Goal: Information Seeking & Learning: Learn about a topic

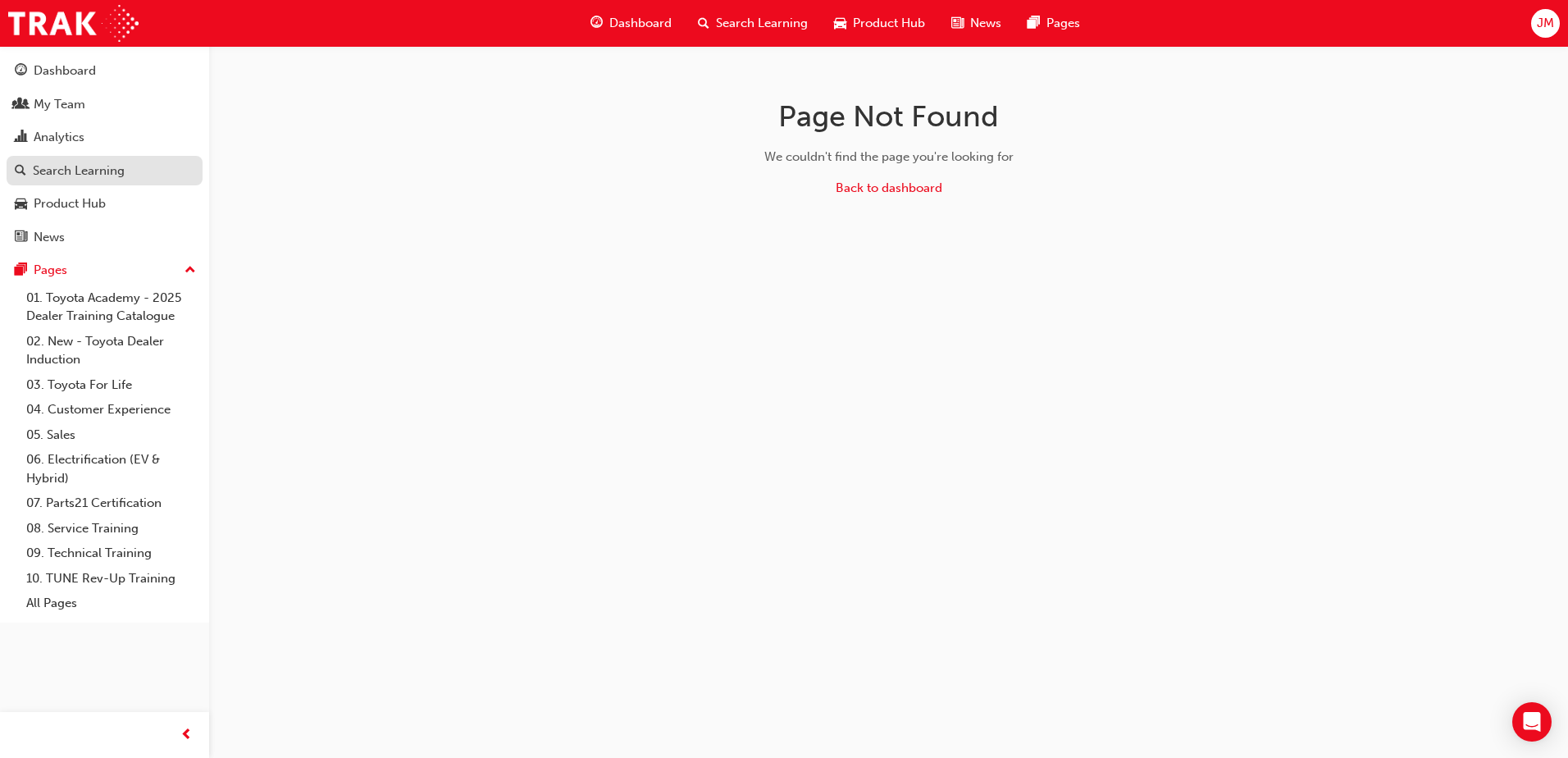
click at [81, 168] on div "Search Learning" at bounding box center [78, 171] width 92 height 19
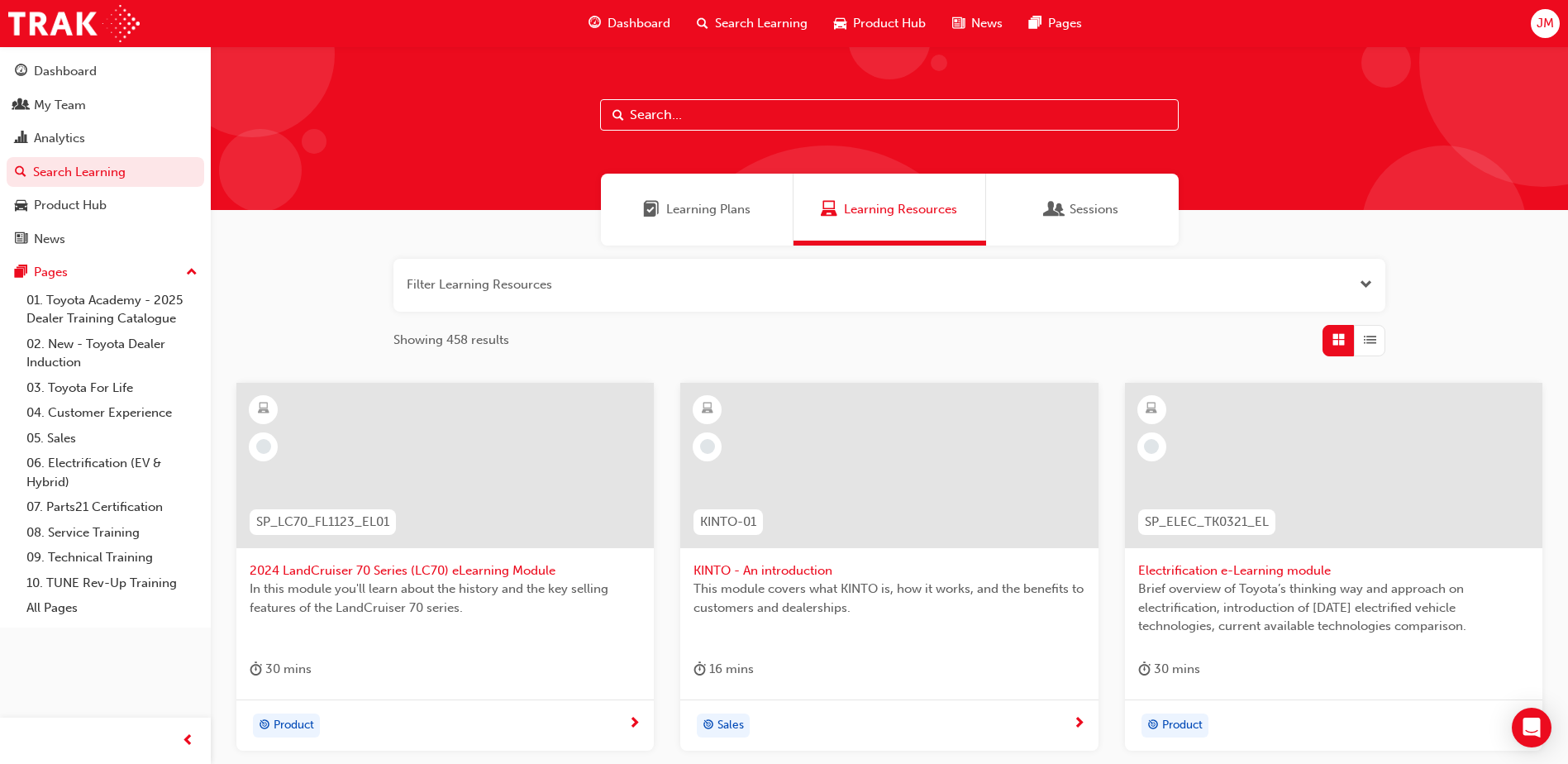
click at [669, 116] on input "text" at bounding box center [889, 115] width 578 height 31
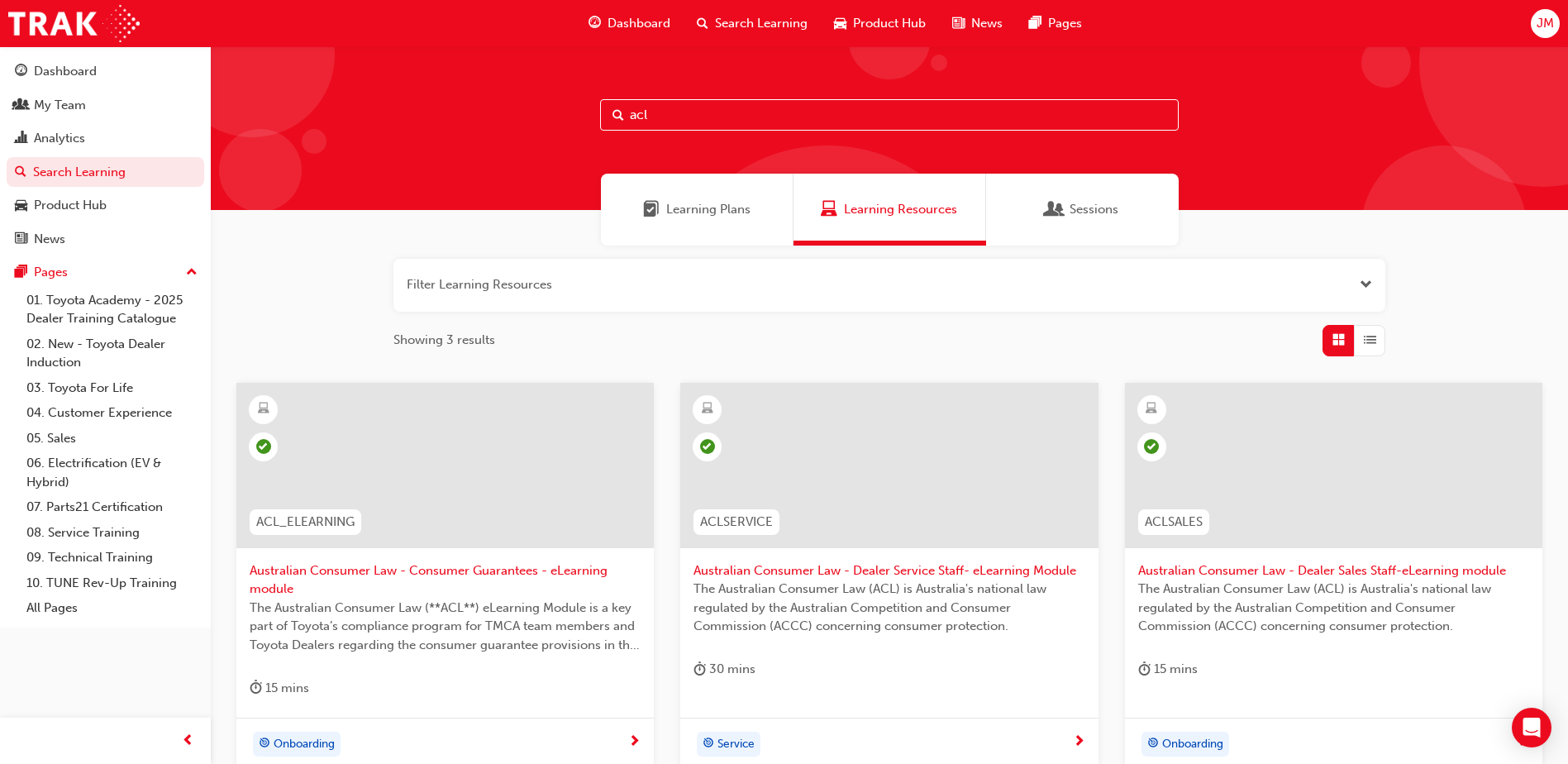
scroll to position [82, 0]
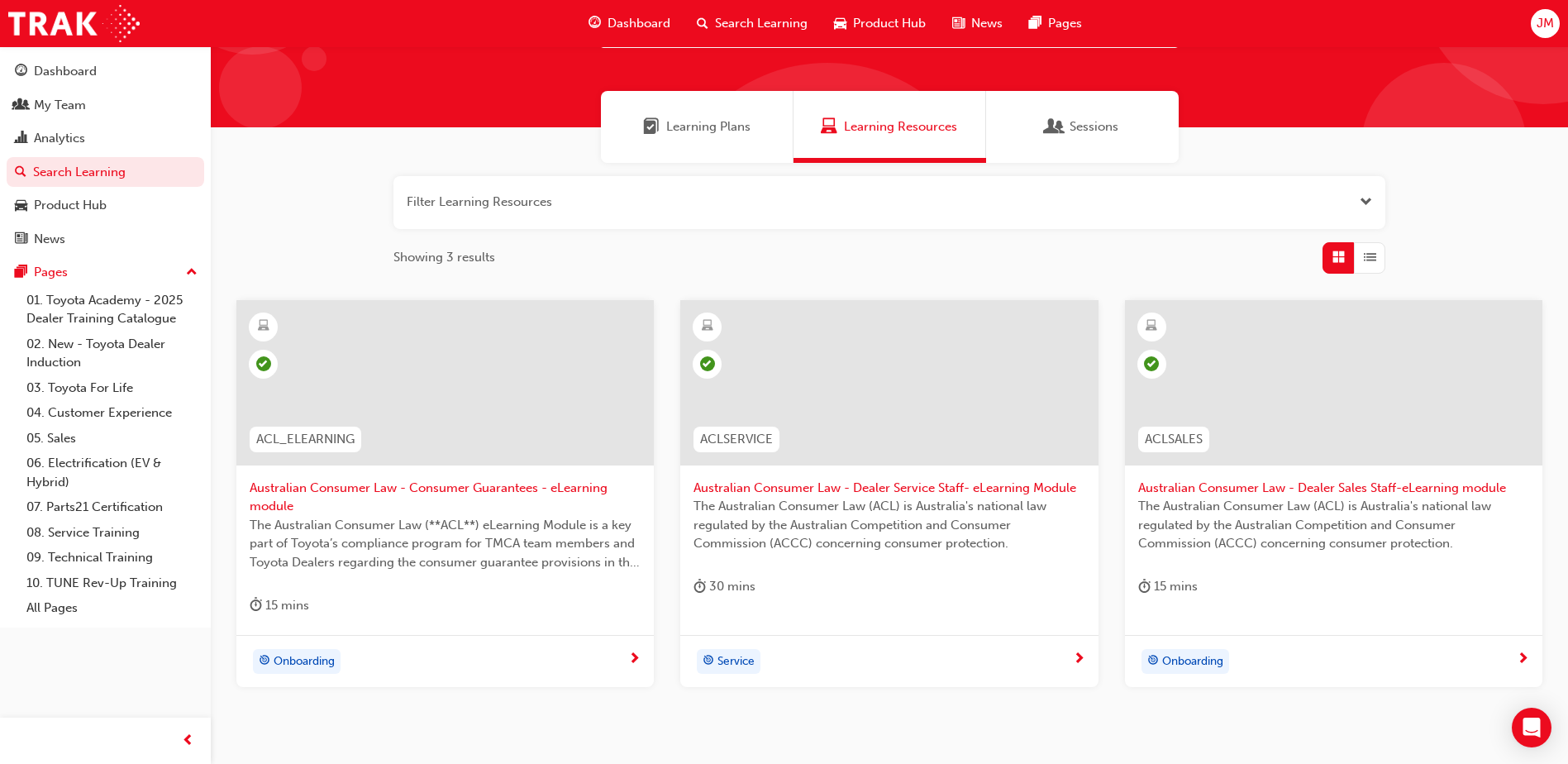
type input "acl"
